Goal: Information Seeking & Learning: Learn about a topic

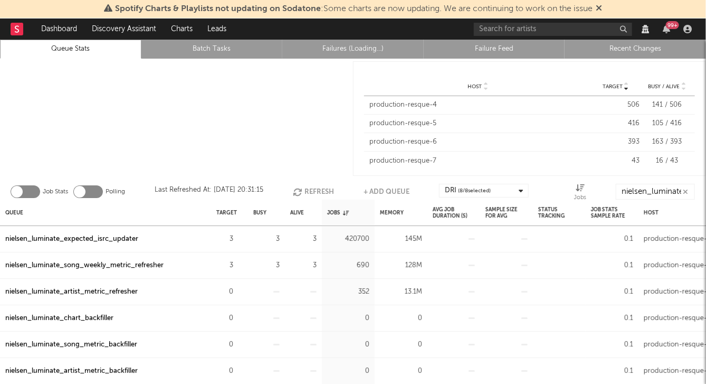
scroll to position [18, 0]
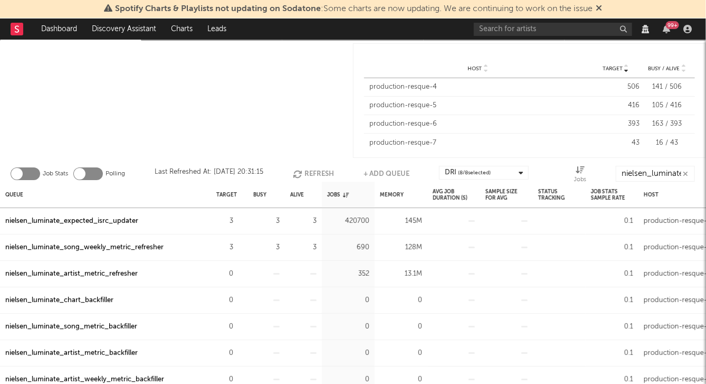
click at [104, 219] on div "nielsen_luminate_expected_isrc_updater" at bounding box center [71, 221] width 133 height 13
click at [126, 244] on div "nielsen_luminate_song_weekly_metric_refresher" at bounding box center [84, 247] width 158 height 13
click at [574, 170] on input "nielsen_luminate" at bounding box center [655, 174] width 79 height 16
click at [574, 25] on icon "button" at bounding box center [687, 29] width 8 height 8
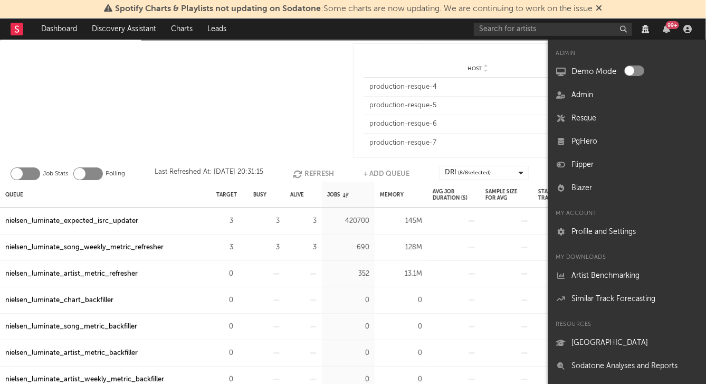
click at [480, 66] on span "Host" at bounding box center [475, 68] width 14 height 6
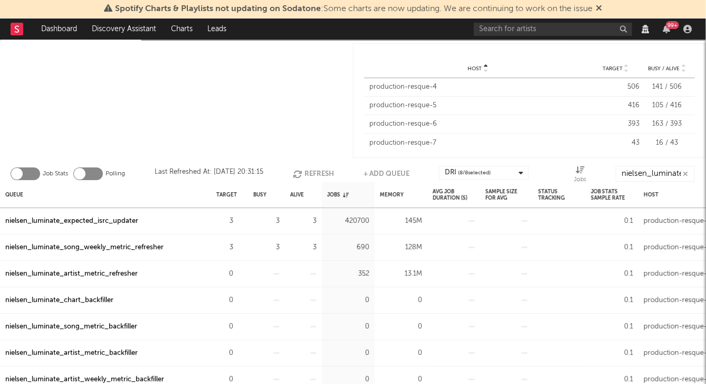
scroll to position [0, 0]
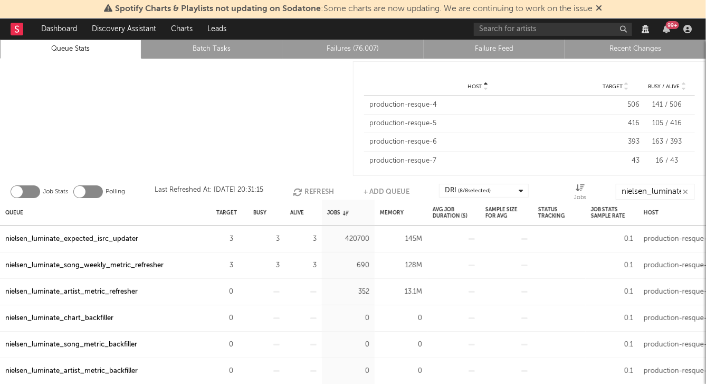
click at [574, 46] on link "Recent Changes" at bounding box center [635, 49] width 130 height 13
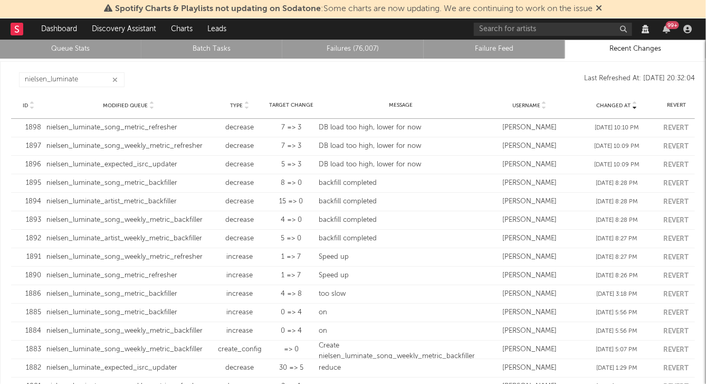
click at [77, 49] on link "Queue Stats" at bounding box center [71, 49] width 130 height 13
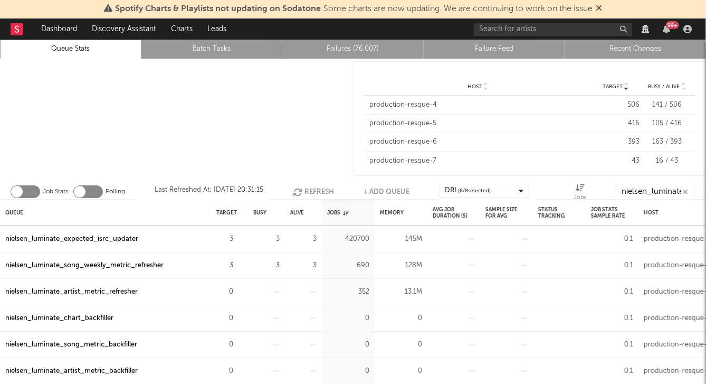
scroll to position [18, 0]
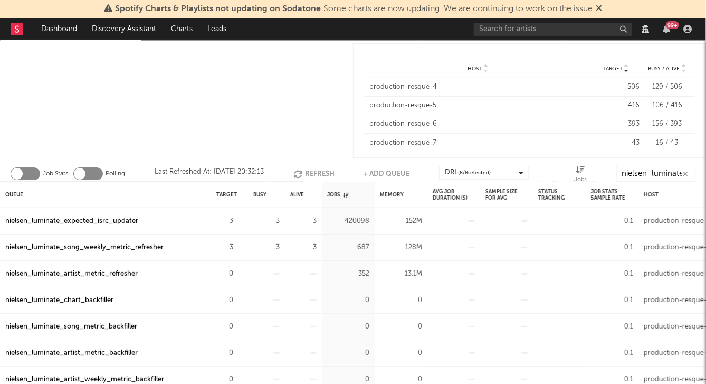
click at [108, 249] on div "nielsen_luminate_song_weekly_metric_refresher" at bounding box center [84, 247] width 158 height 13
click at [574, 25] on div at bounding box center [688, 29] width 16 height 8
click at [574, 28] on icon "button" at bounding box center [687, 29] width 8 height 8
click at [291, 101] on div at bounding box center [176, 101] width 353 height 120
click at [239, 223] on icon "button" at bounding box center [239, 220] width 7 height 7
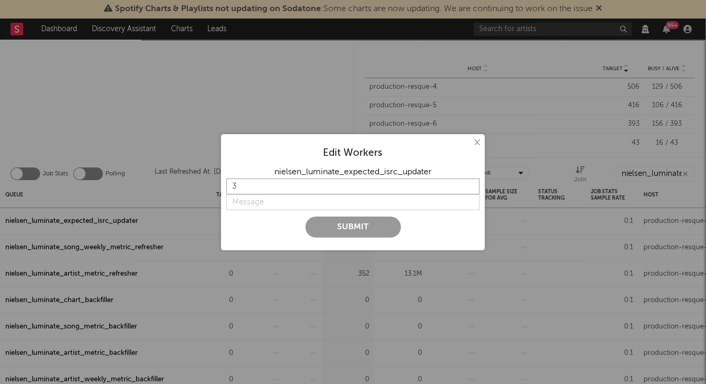
drag, startPoint x: 256, startPoint y: 188, endPoint x: 193, endPoint y: 188, distance: 63.9
click at [194, 188] on div "× Edit Workers nielsen_luminate_expected_isrc_updater 3 Submit" at bounding box center [353, 192] width 706 height 384
type input "7"
click at [247, 199] on input "string" at bounding box center [352, 202] width 253 height 16
type input "increase"
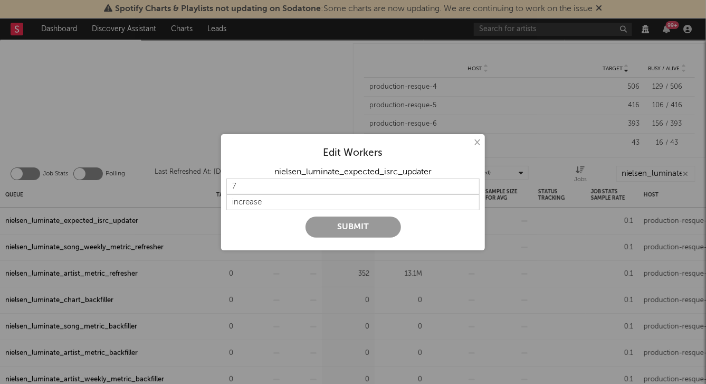
click at [338, 222] on button "Submit" at bounding box center [354, 226] width 96 height 21
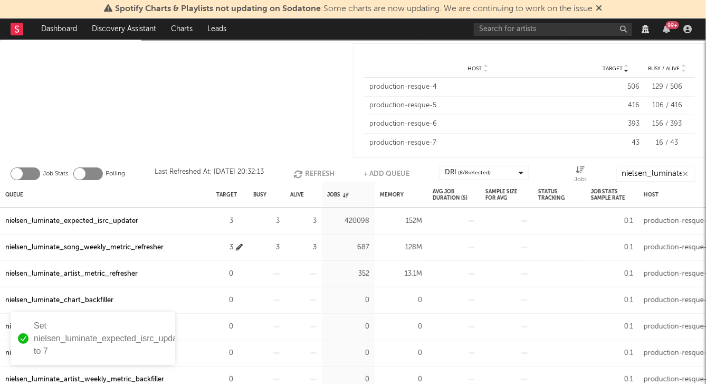
click at [237, 246] on icon "button" at bounding box center [239, 247] width 7 height 7
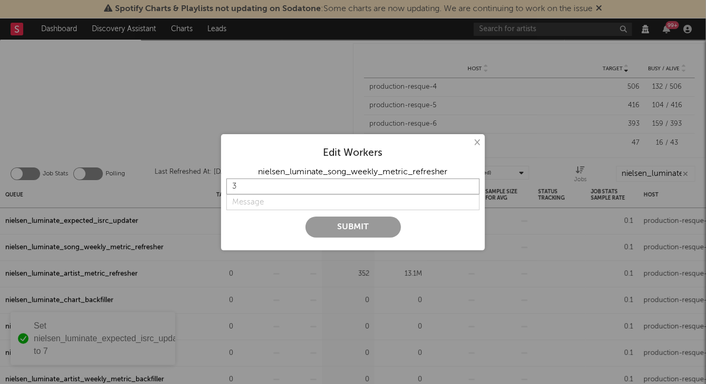
drag, startPoint x: 269, startPoint y: 190, endPoint x: 183, endPoint y: 190, distance: 86.0
click at [183, 190] on div "× Edit Workers nielsen_luminate_song_weekly_metric_refresher 3 Submit" at bounding box center [353, 192] width 706 height 384
type input "7"
click at [324, 204] on input "string" at bounding box center [352, 202] width 253 height 16
type input "increase"
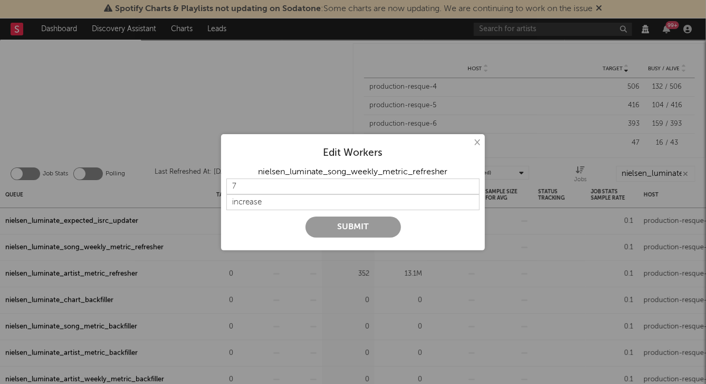
click at [341, 225] on button "Submit" at bounding box center [354, 226] width 96 height 21
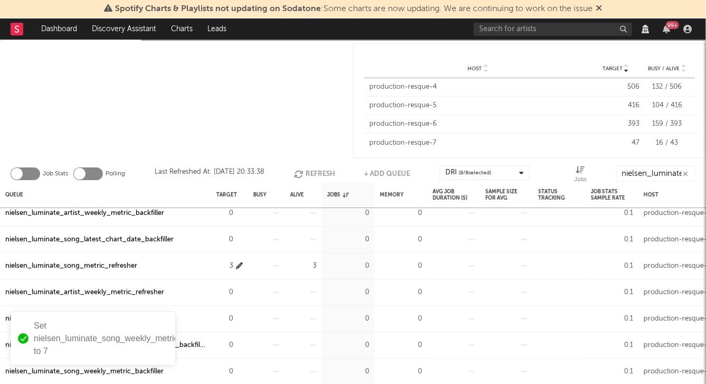
click at [239, 265] on icon "button" at bounding box center [239, 265] width 7 height 7
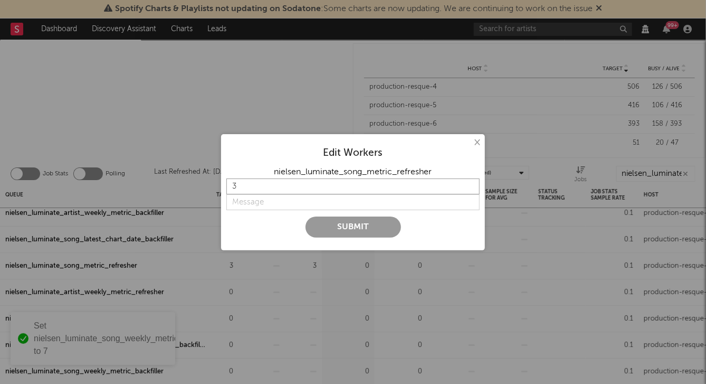
drag, startPoint x: 278, startPoint y: 185, endPoint x: 129, endPoint y: 172, distance: 148.9
click at [129, 172] on div "× Edit Workers nielsen_luminate_song_metric_refresher 3 Submit" at bounding box center [353, 192] width 706 height 384
type input "7"
type input "increase"
click at [327, 222] on button "Submit" at bounding box center [354, 226] width 96 height 21
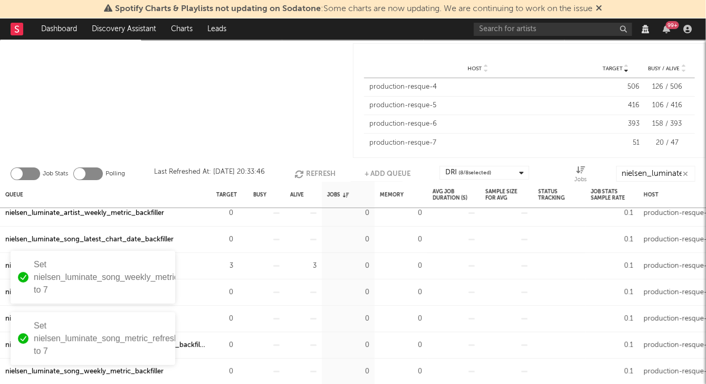
click at [246, 115] on div at bounding box center [176, 101] width 353 height 120
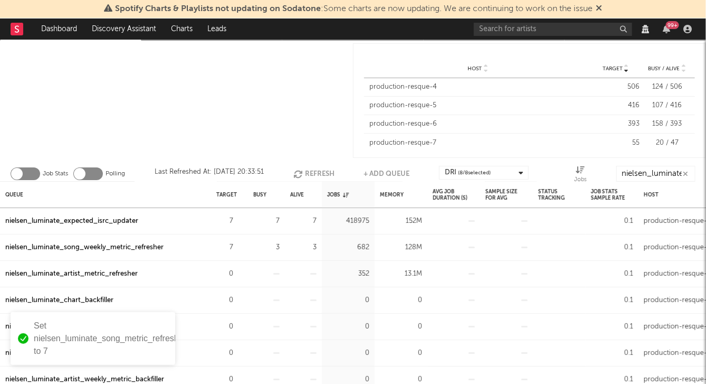
click at [251, 133] on div at bounding box center [176, 101] width 353 height 120
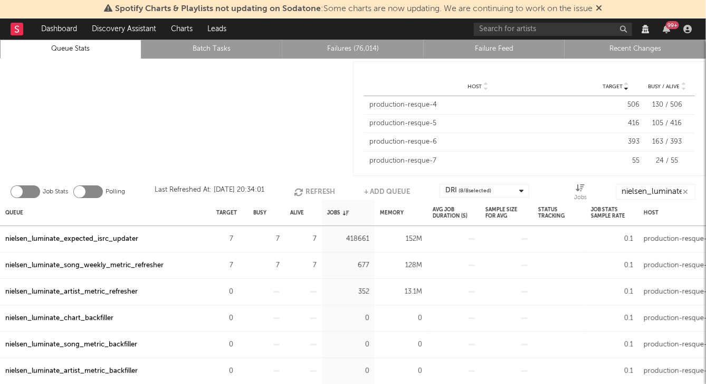
click at [115, 262] on div "nielsen_luminate_song_weekly_metric_refresher" at bounding box center [84, 265] width 158 height 13
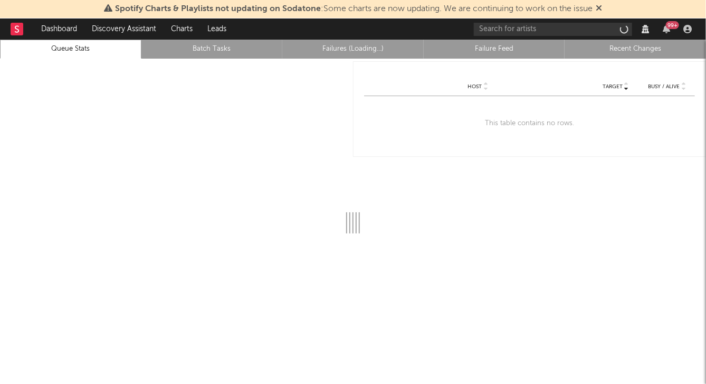
click at [15, 30] on rect at bounding box center [17, 29] width 13 height 13
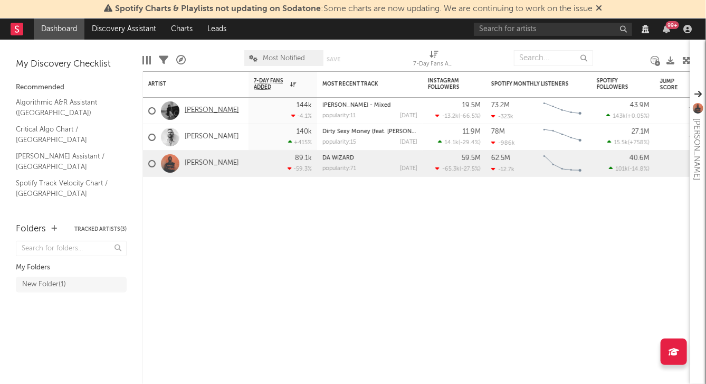
click at [196, 109] on link "[PERSON_NAME]" at bounding box center [212, 110] width 54 height 9
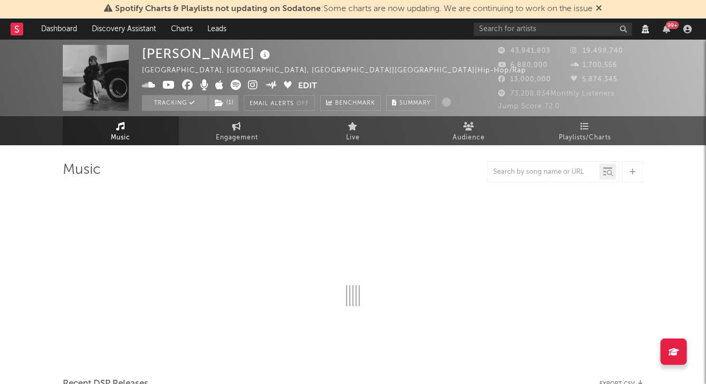
select select "View all"
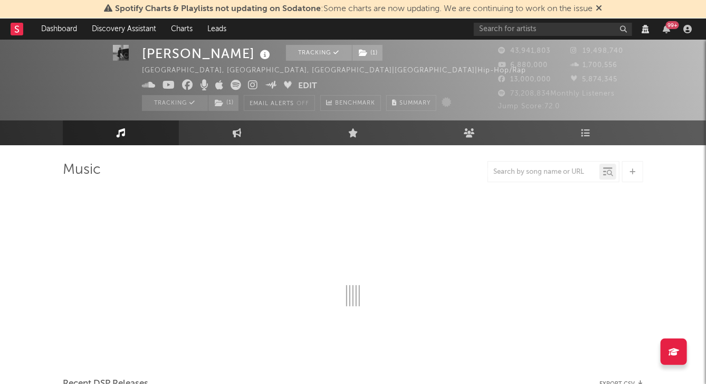
scroll to position [19, 0]
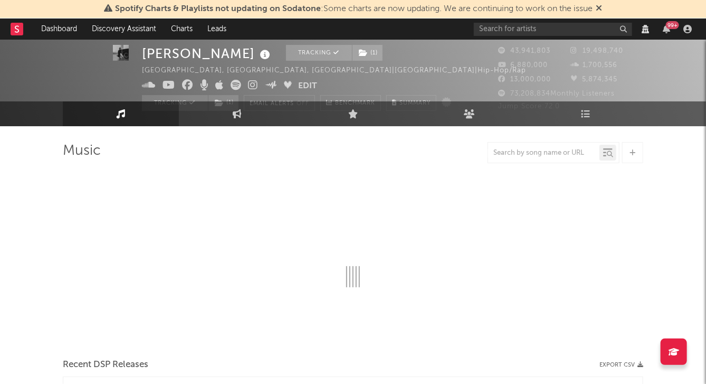
select select "View all"
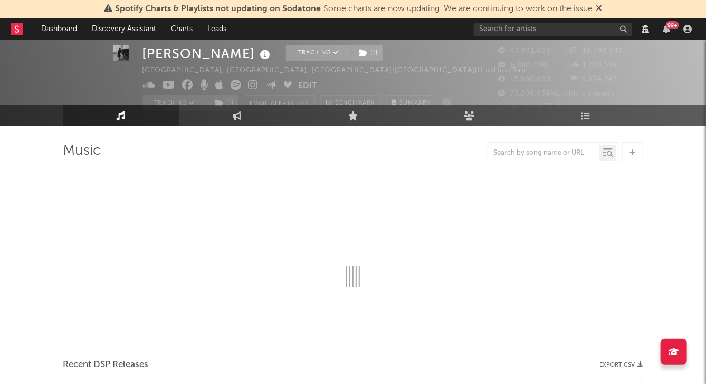
select select "View all"
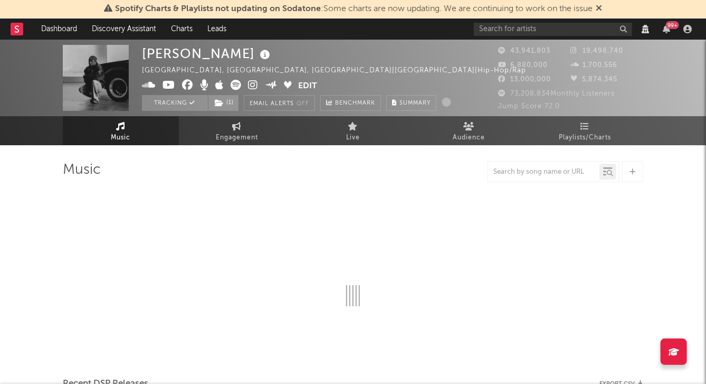
select select "View all"
select select "6m"
select select "View all"
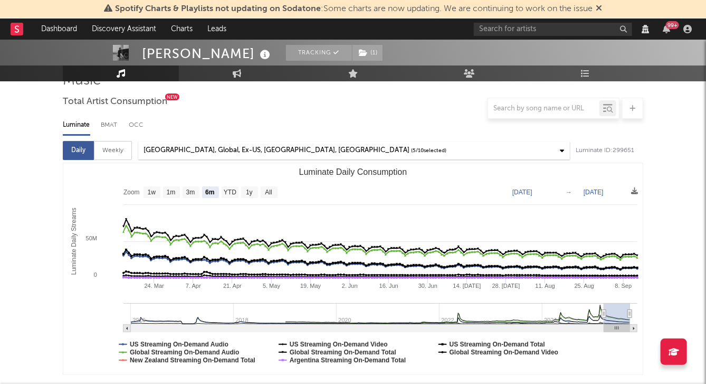
scroll to position [119, 0]
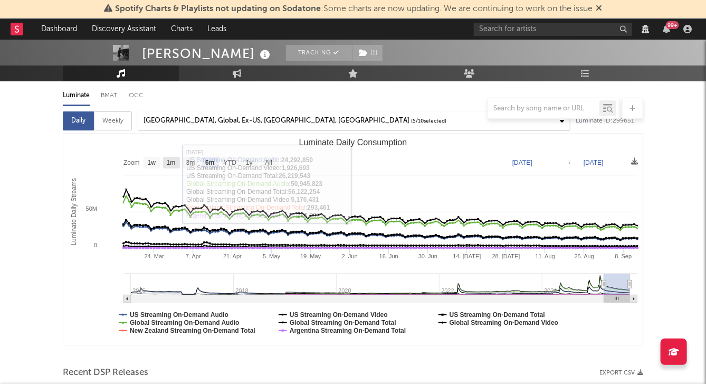
click at [173, 160] on text "1m" at bounding box center [171, 162] width 9 height 7
select select "1m"
type input "[DATE]"
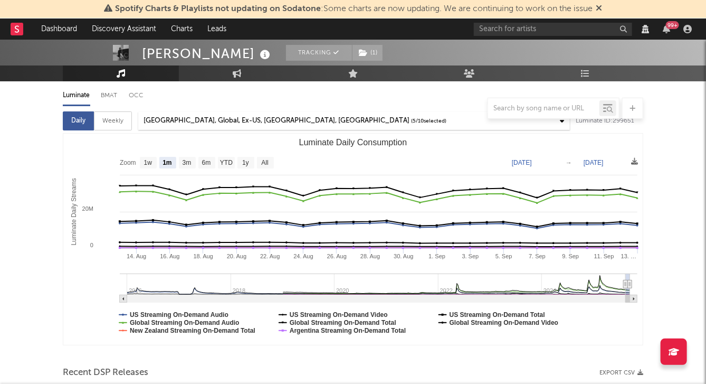
drag, startPoint x: 630, startPoint y: 281, endPoint x: 672, endPoint y: 278, distance: 42.8
select select "View all"
select select "6m"
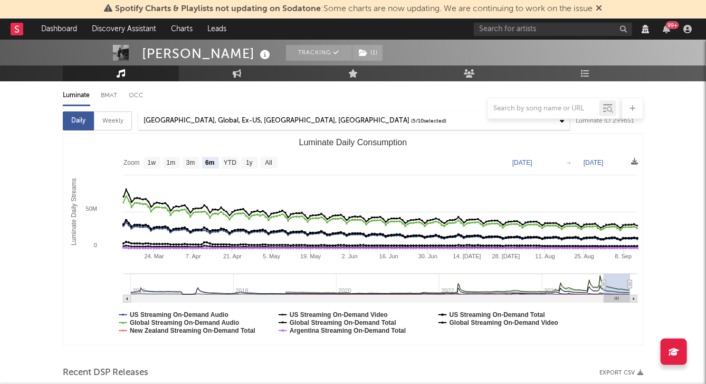
click at [635, 299] on rect "Luminate Daily Consumption" at bounding box center [633, 298] width 7 height 7
click at [112, 120] on div "Weekly" at bounding box center [113, 120] width 38 height 19
select select "6m"
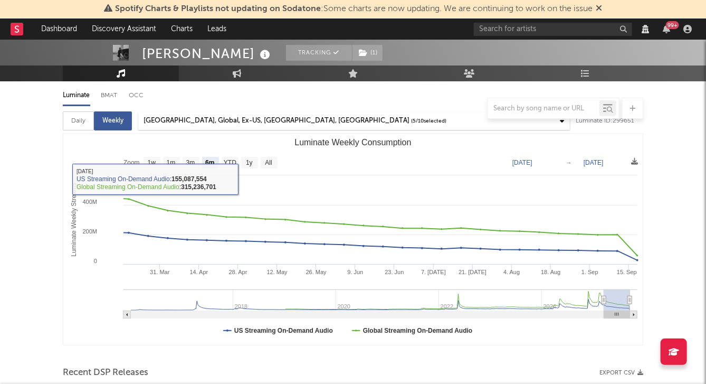
click at [87, 124] on div "Daily" at bounding box center [78, 120] width 31 height 19
select select "6m"
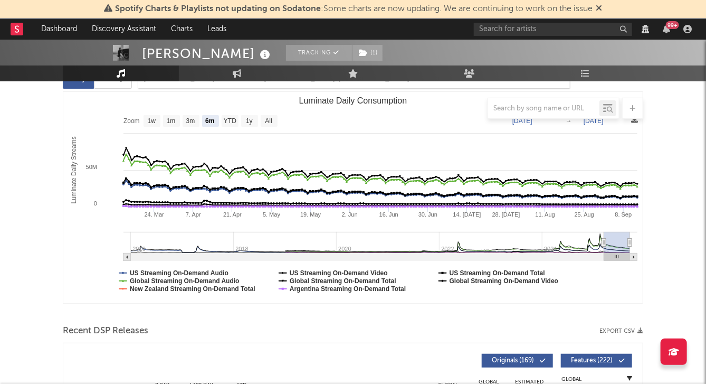
scroll to position [162, 0]
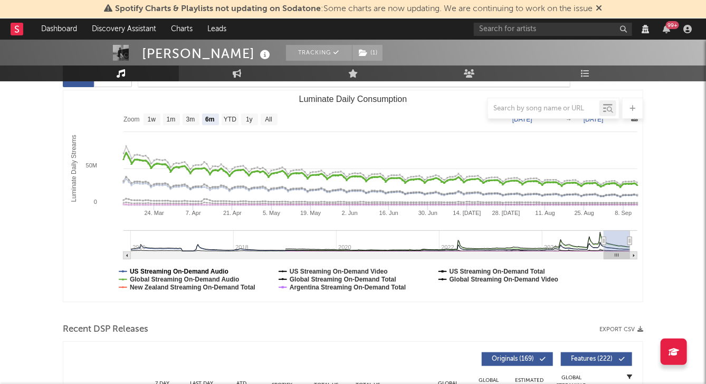
select select "View all"
select select "6m"
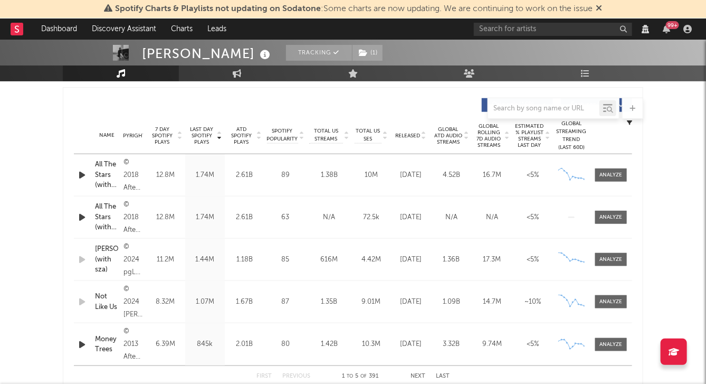
scroll to position [407, 0]
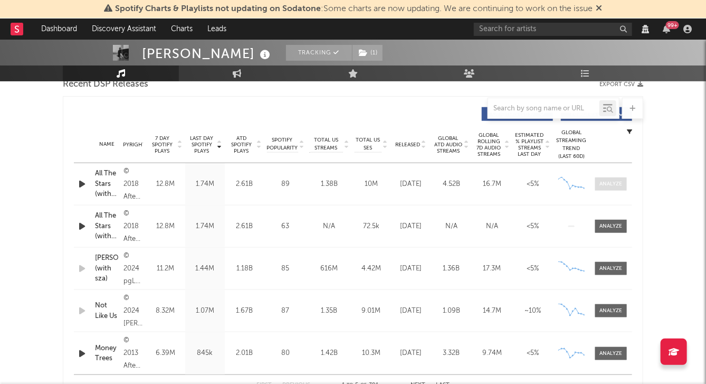
click at [613, 185] on div at bounding box center [611, 184] width 23 height 8
select select "View all"
select select "6m"
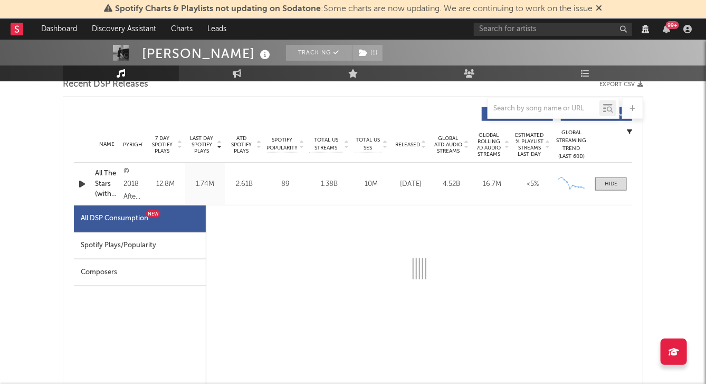
select select "6m"
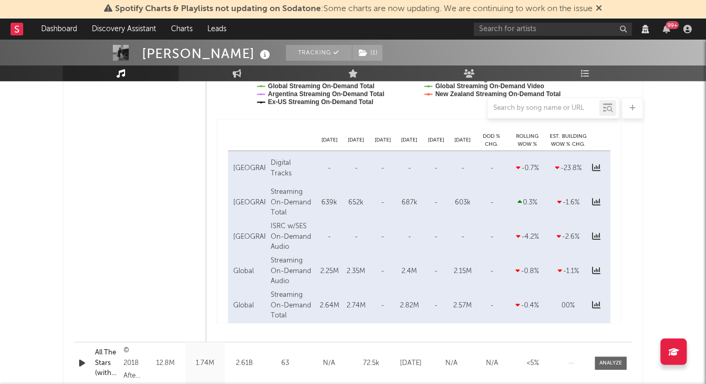
scroll to position [799, 0]
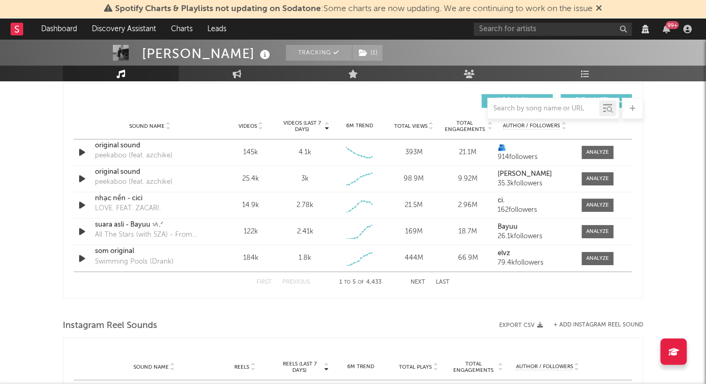
click at [56, 213] on div "[PERSON_NAME] Tracking ( 1 ) [GEOGRAPHIC_DATA], [GEOGRAPHIC_DATA], [GEOGRAPHIC_…" at bounding box center [353, 29] width 706 height 2565
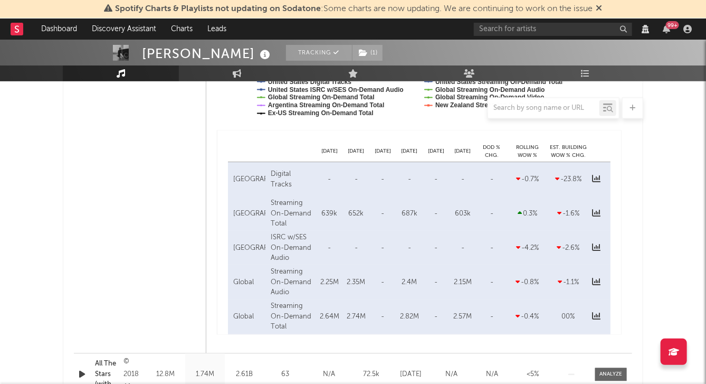
scroll to position [779, 0]
